Goal: Find contact information: Find contact information

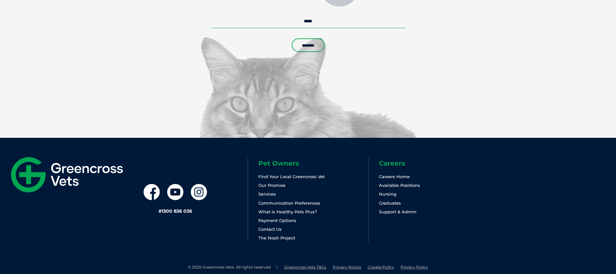
scroll to position [1545, 0]
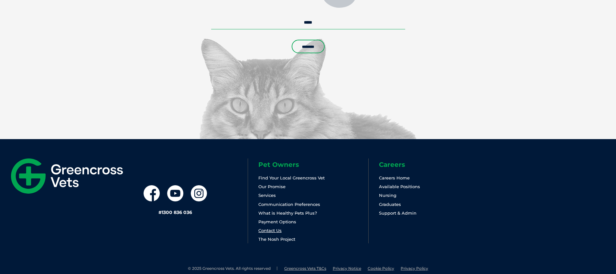
click at [273, 228] on link "Contact Us" at bounding box center [269, 230] width 23 height 5
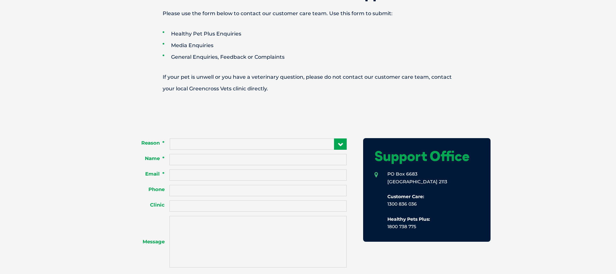
scroll to position [353, 0]
